Goal: Task Accomplishment & Management: Manage account settings

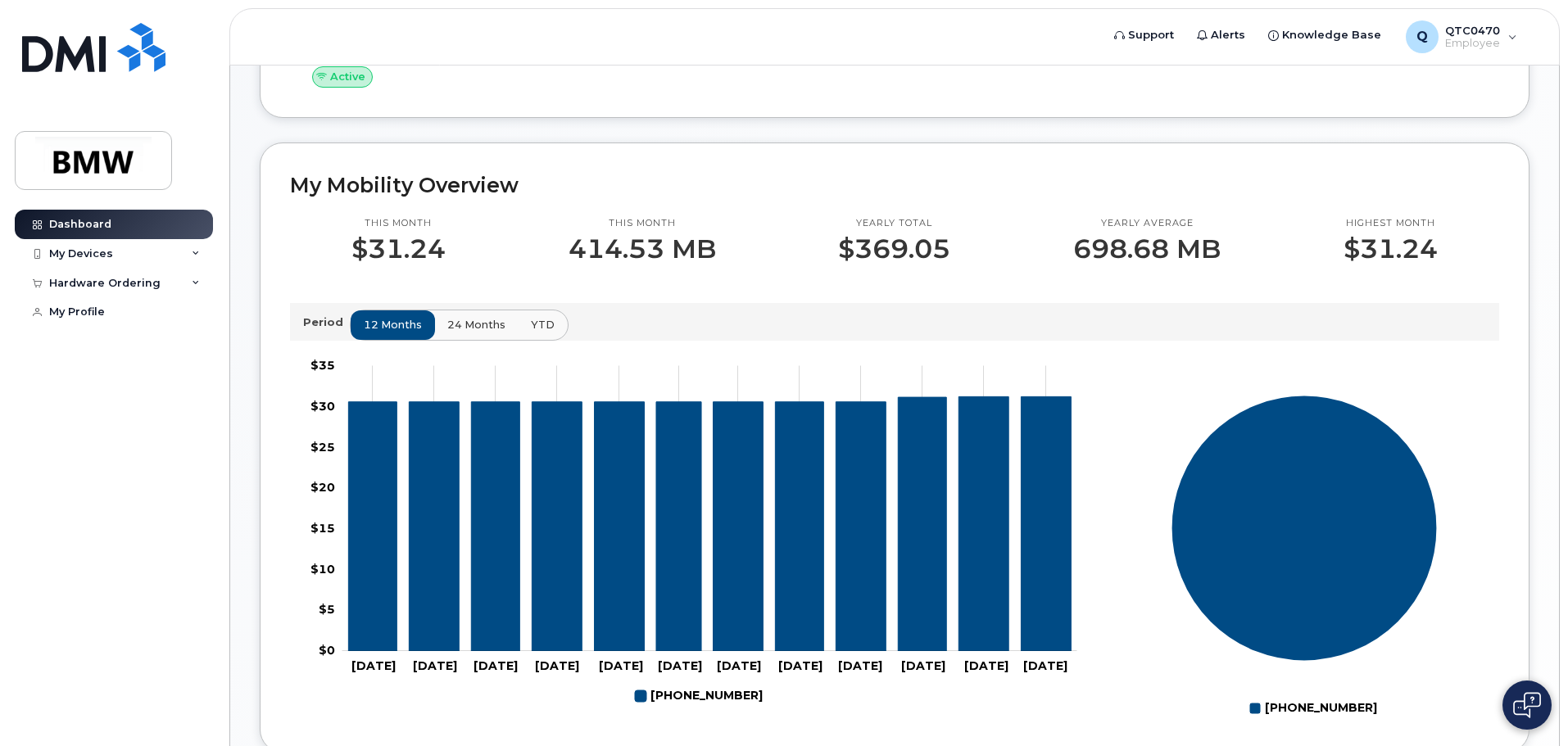
scroll to position [491, 0]
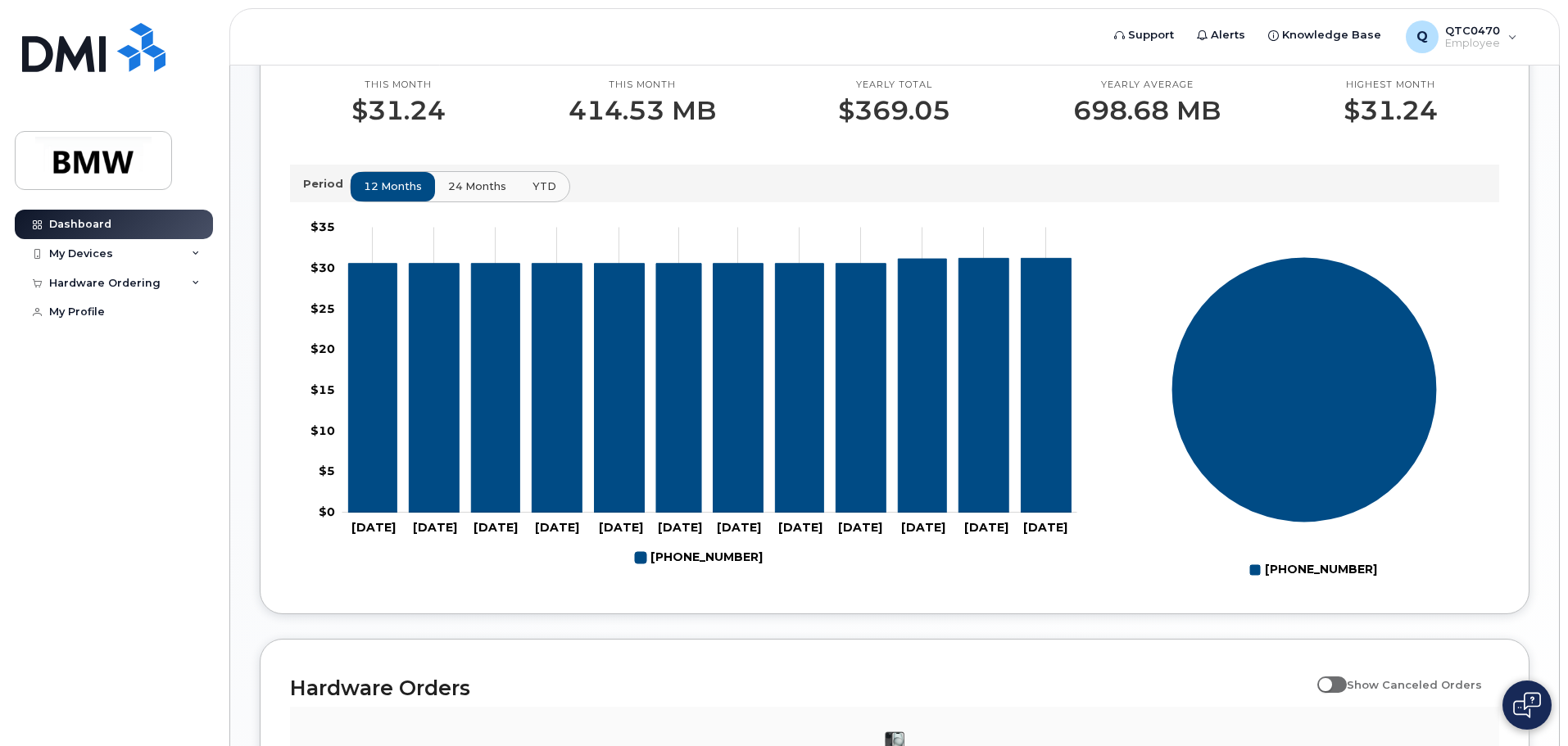
click at [468, 194] on span "24 months" at bounding box center [477, 186] width 58 height 16
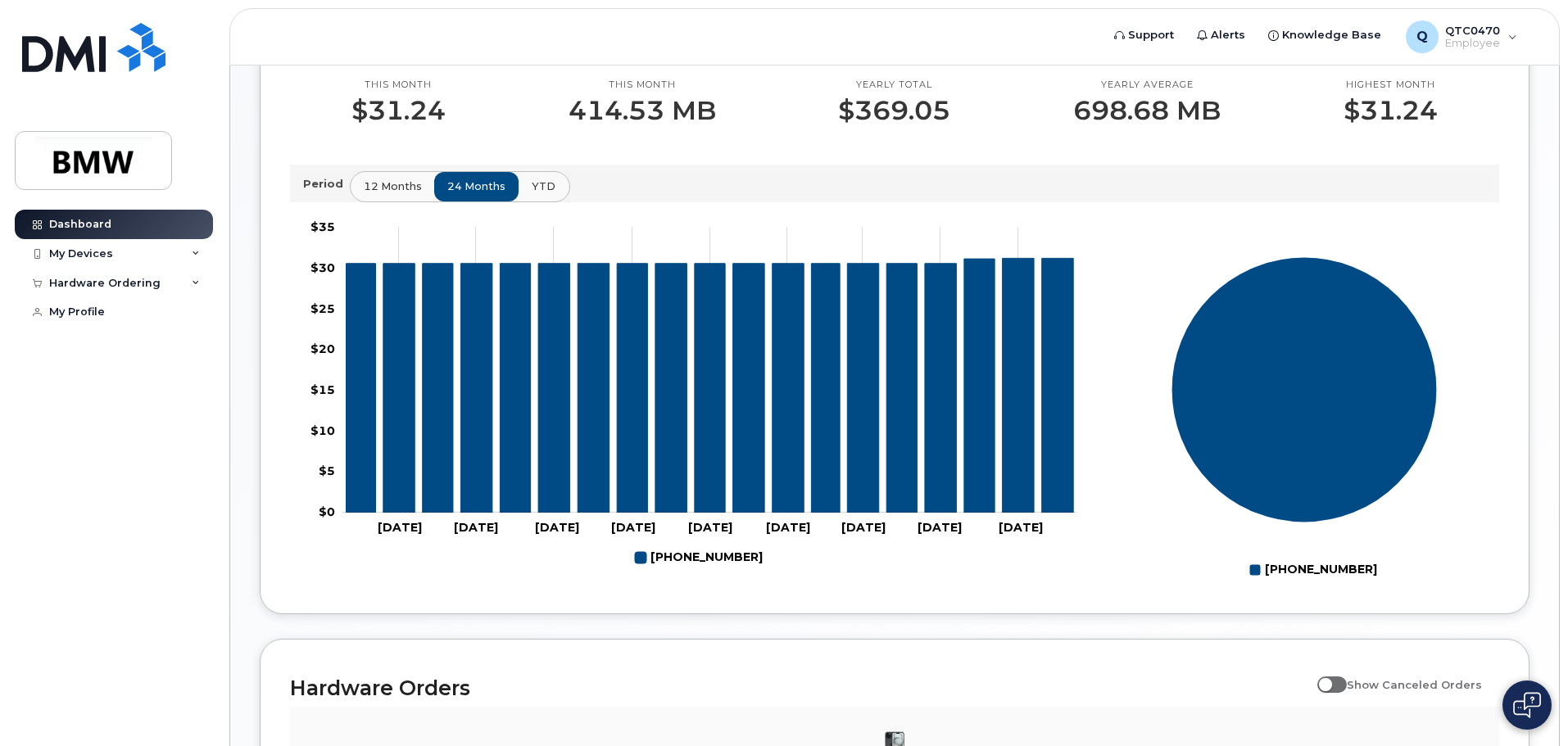
click at [535, 191] on button "YTD" at bounding box center [543, 186] width 52 height 30
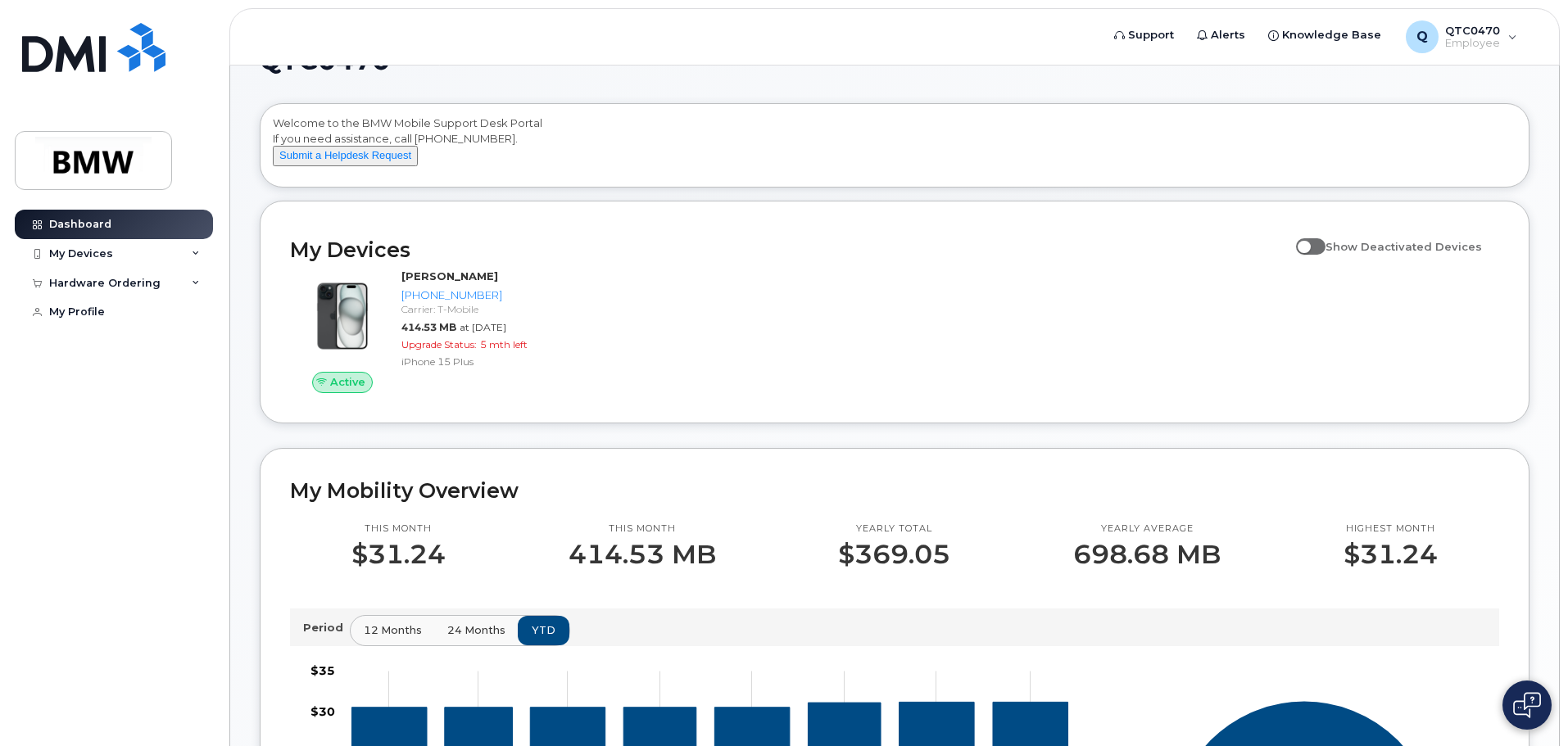
scroll to position [8, 0]
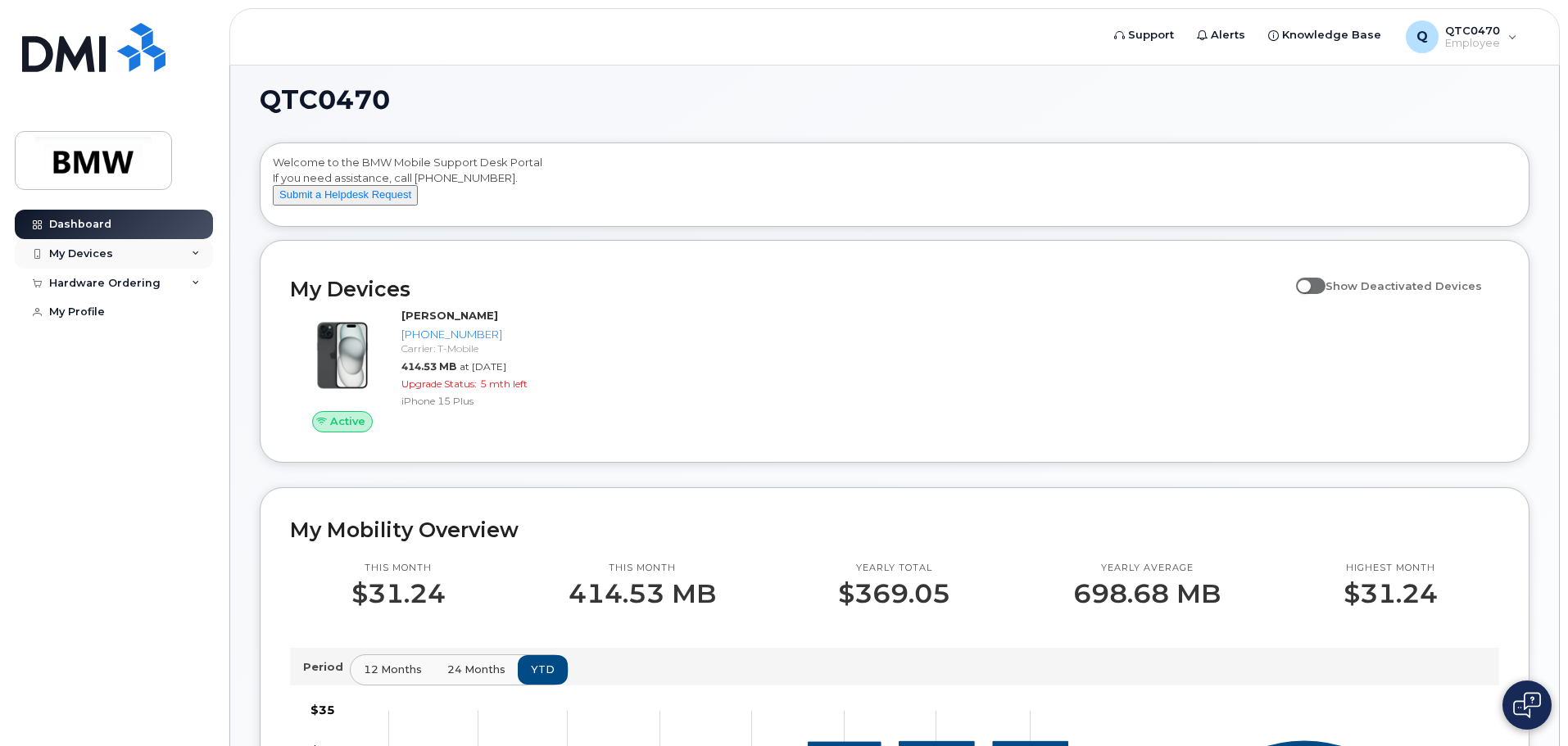
click at [201, 244] on div "My Devices" at bounding box center [113, 254] width 198 height 30
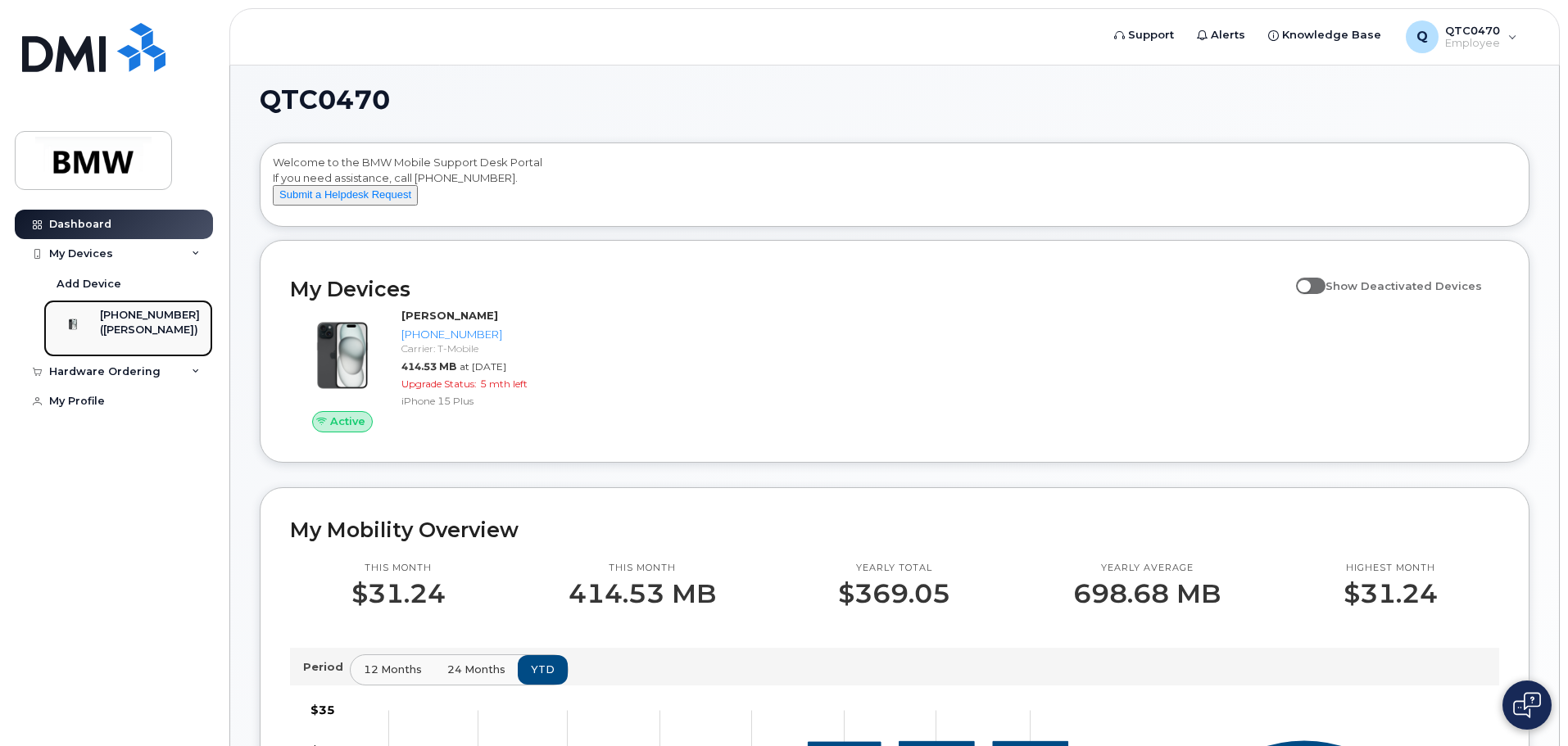
click at [150, 336] on div "([PERSON_NAME])" at bounding box center [150, 330] width 100 height 15
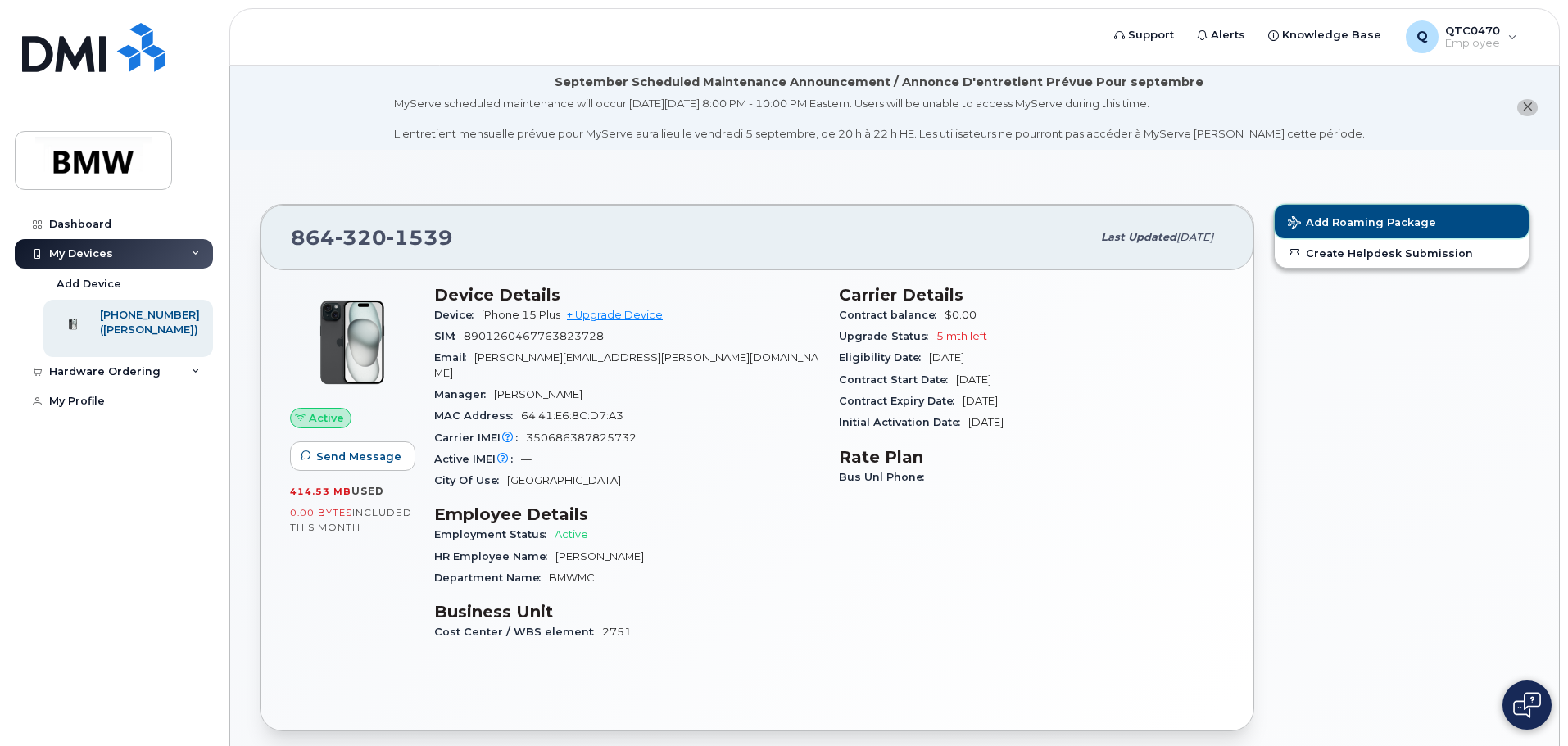
click at [1394, 231] on button "Add Roaming Package" at bounding box center [1402, 221] width 254 height 34
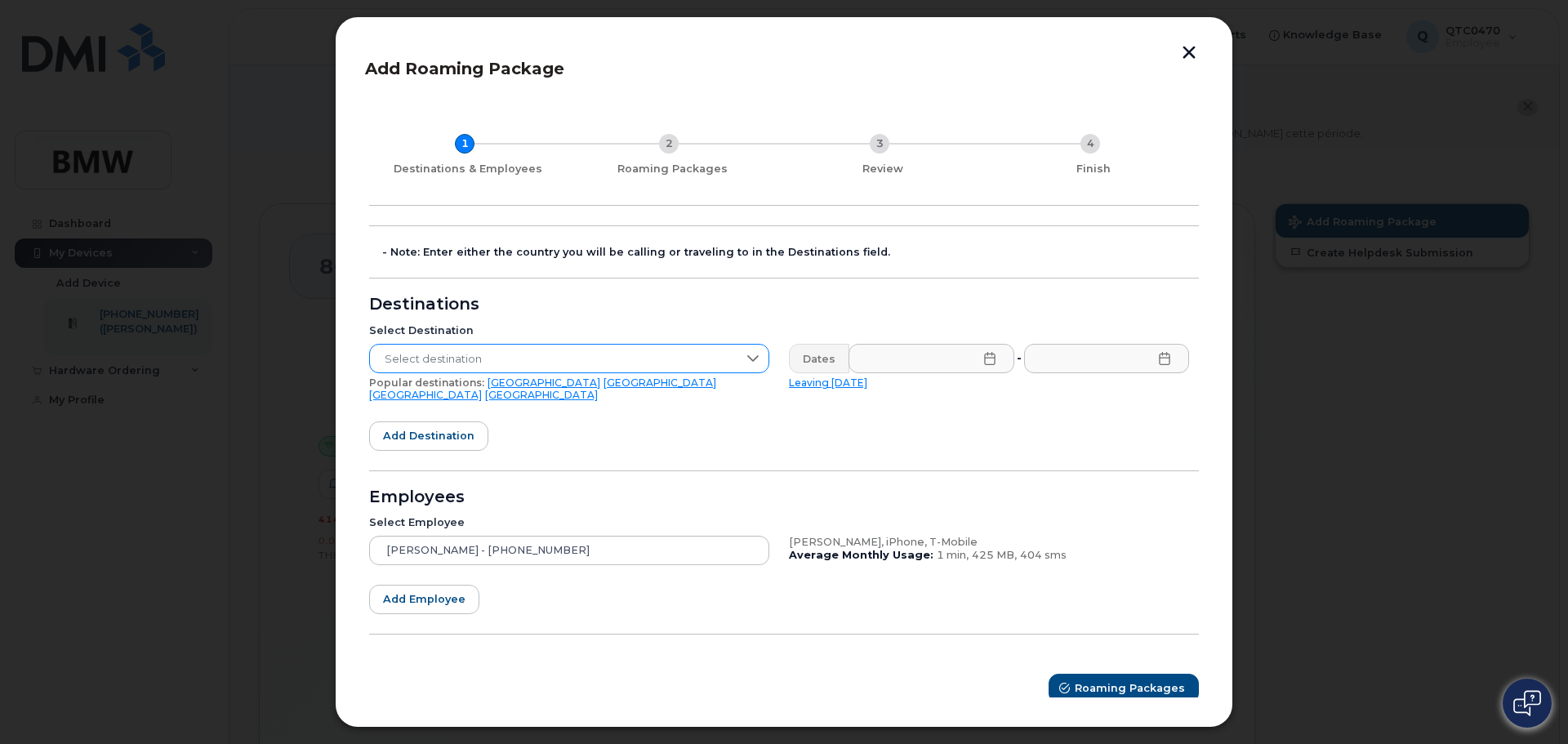
click at [749, 368] on div at bounding box center [753, 359] width 31 height 28
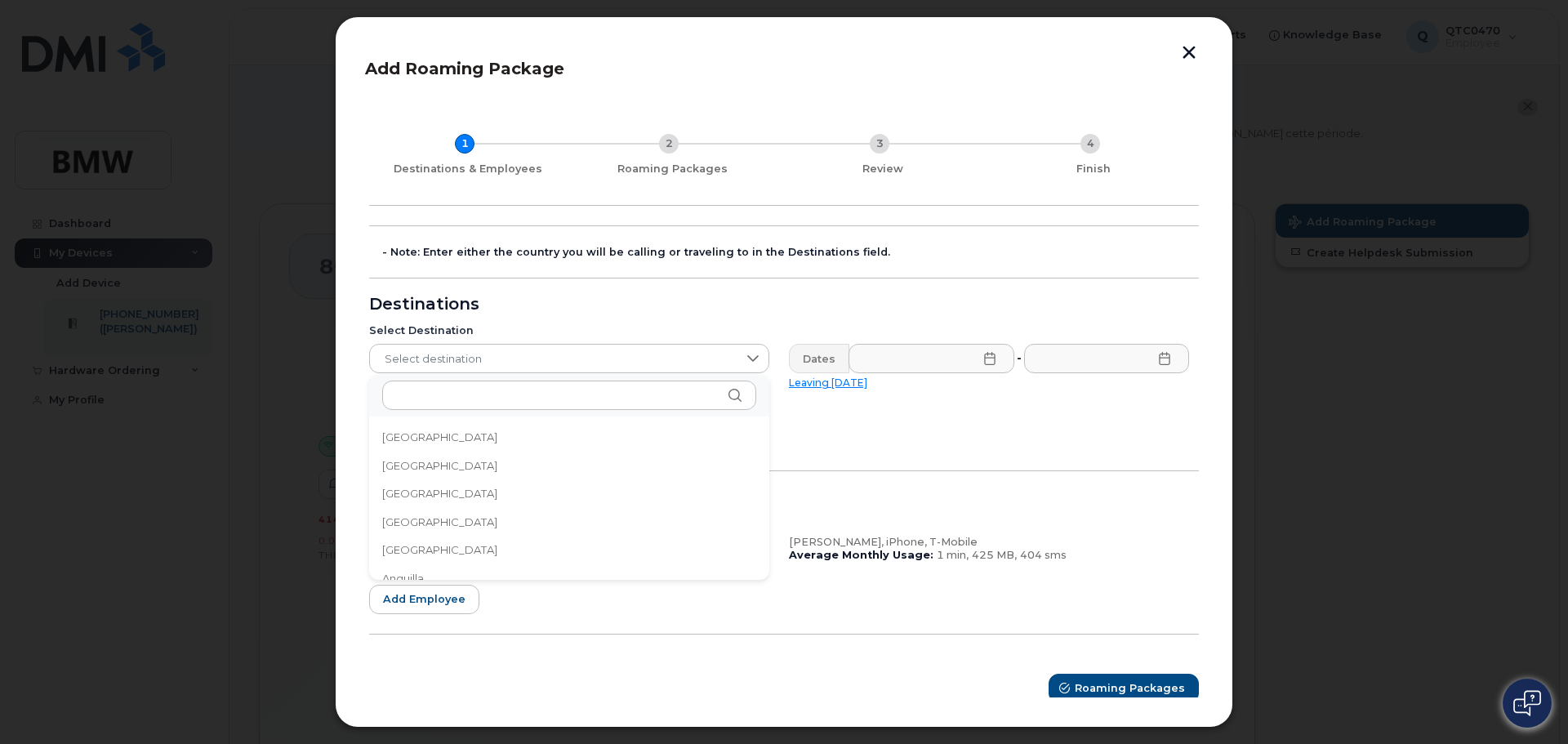
click at [1186, 57] on button "button" at bounding box center [1190, 54] width 25 height 17
